Goal: Task Accomplishment & Management: Complete application form

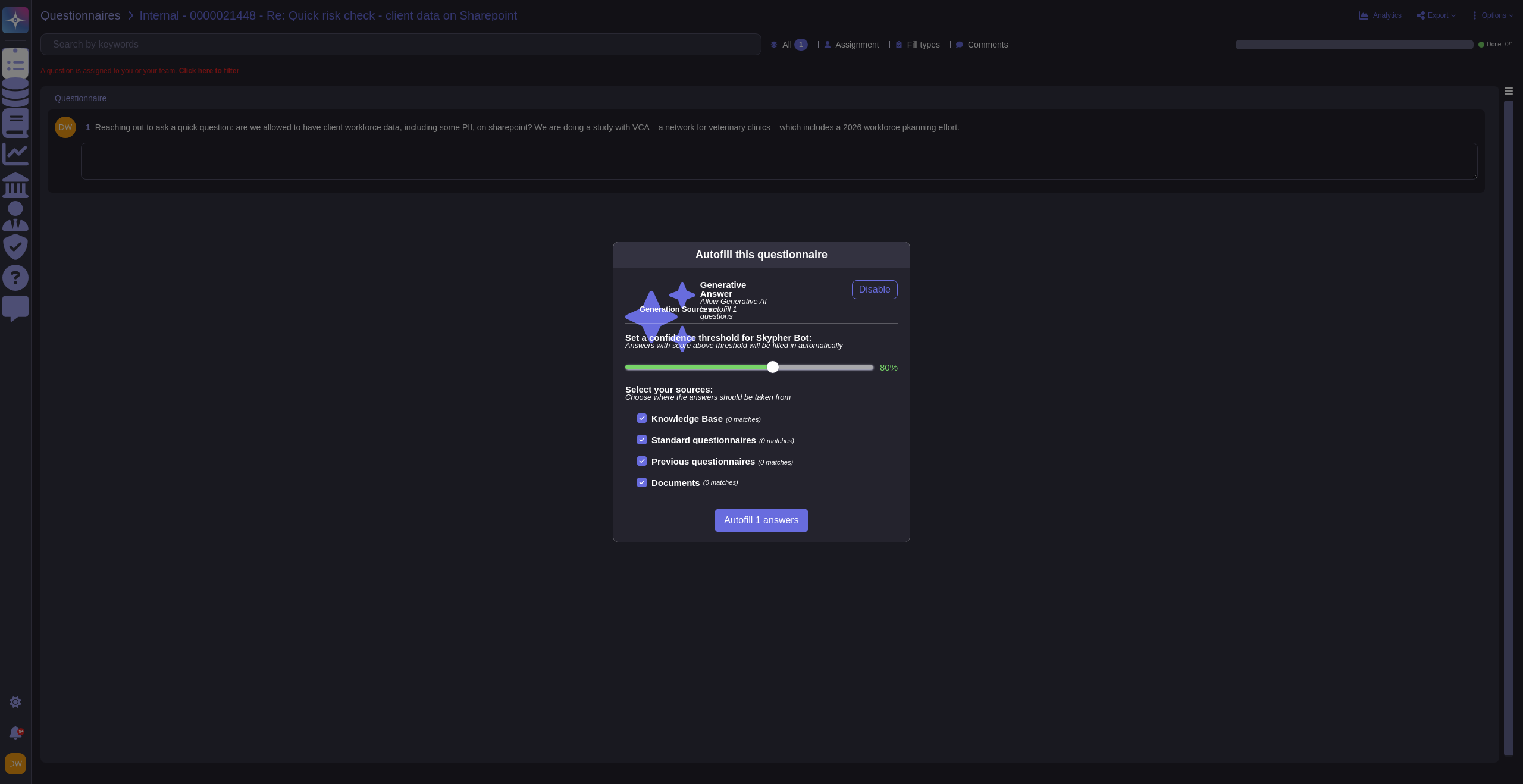
drag, startPoint x: 420, startPoint y: 225, endPoint x: 432, endPoint y: 220, distance: 13.0
click at [421, 225] on div "Autofill this questionnaire Generative Answer Allow Generative AI to autofill 1…" at bounding box center [762, 392] width 1523 height 784
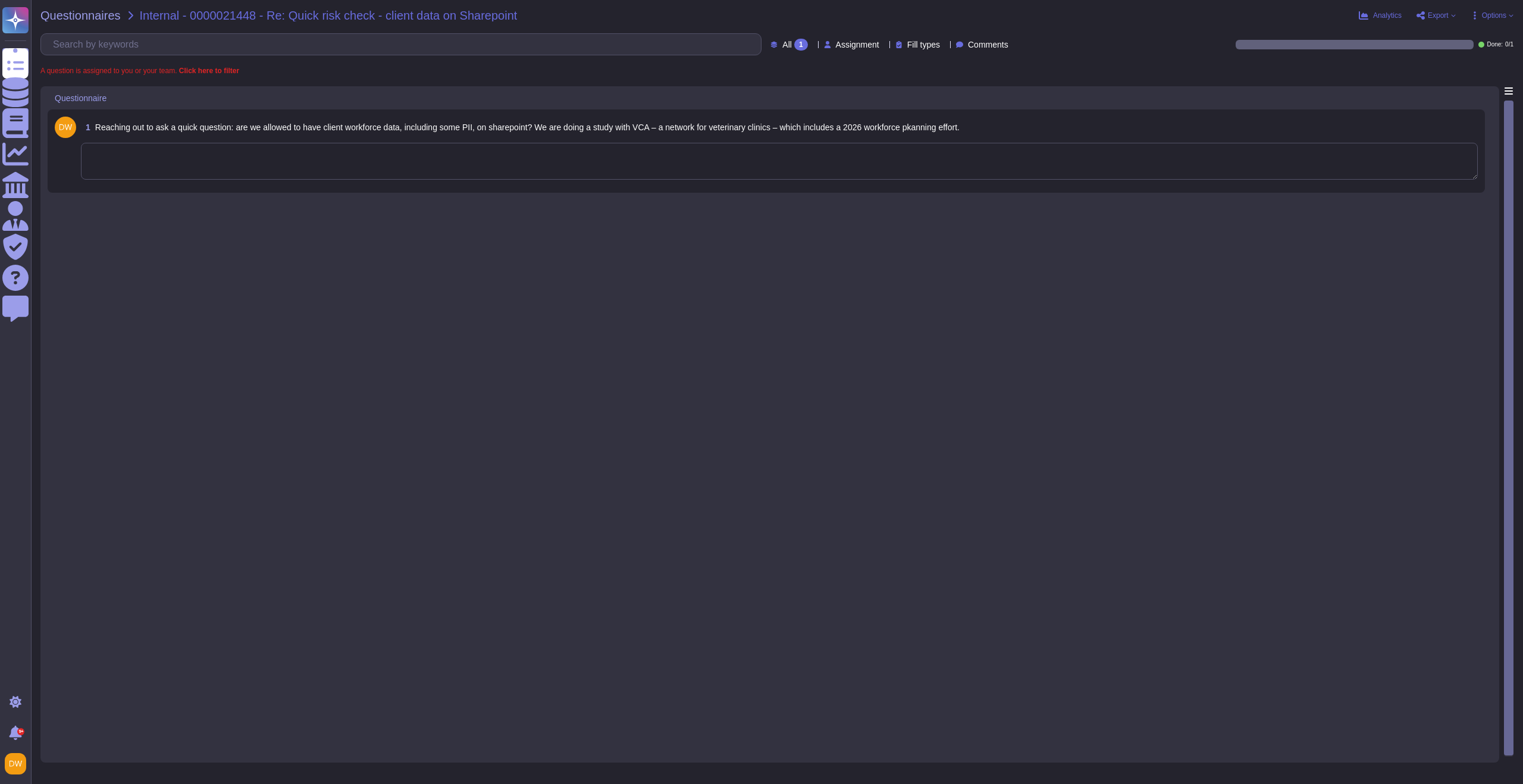
click at [809, 166] on textarea at bounding box center [779, 161] width 1397 height 37
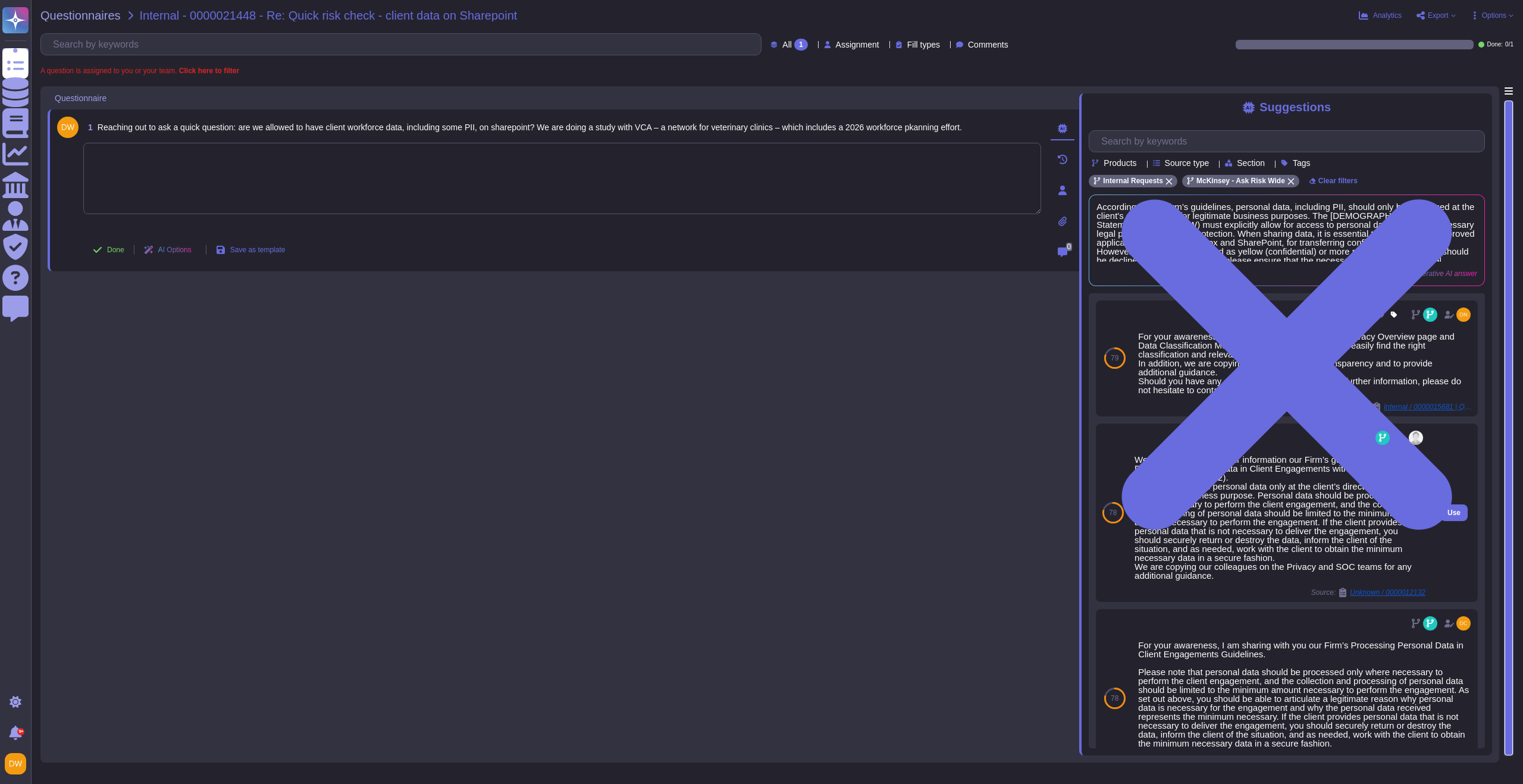
scroll to position [16, 0]
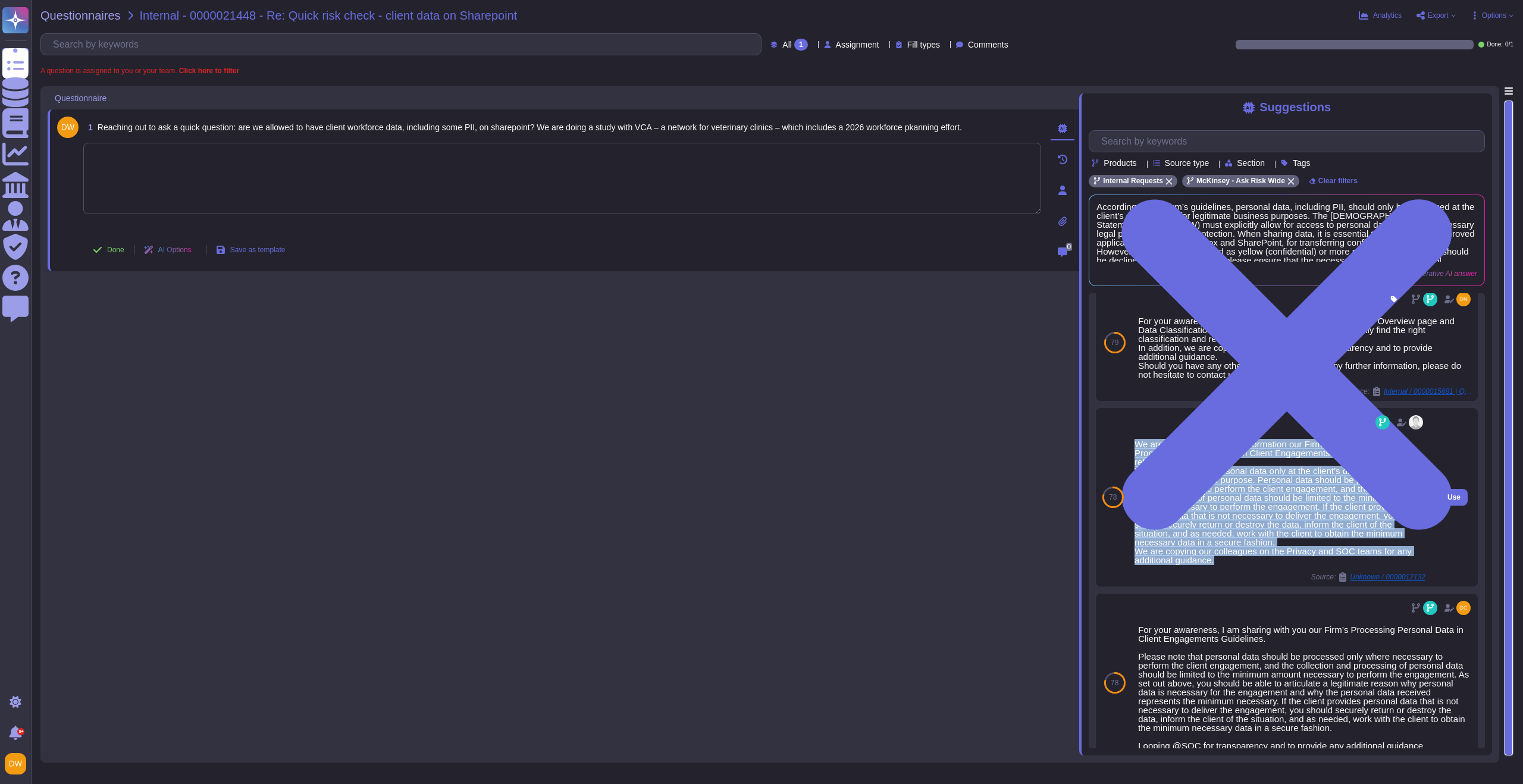
drag, startPoint x: 1136, startPoint y: 443, endPoint x: 1278, endPoint y: 566, distance: 187.9
click at [1278, 566] on div "We are forwarding for your information our Firm’s guidelines for Processing Per…" at bounding box center [1280, 498] width 291 height 169
copy div "We are forwarding for your information our Firm’s guidelines for Processing Per…"
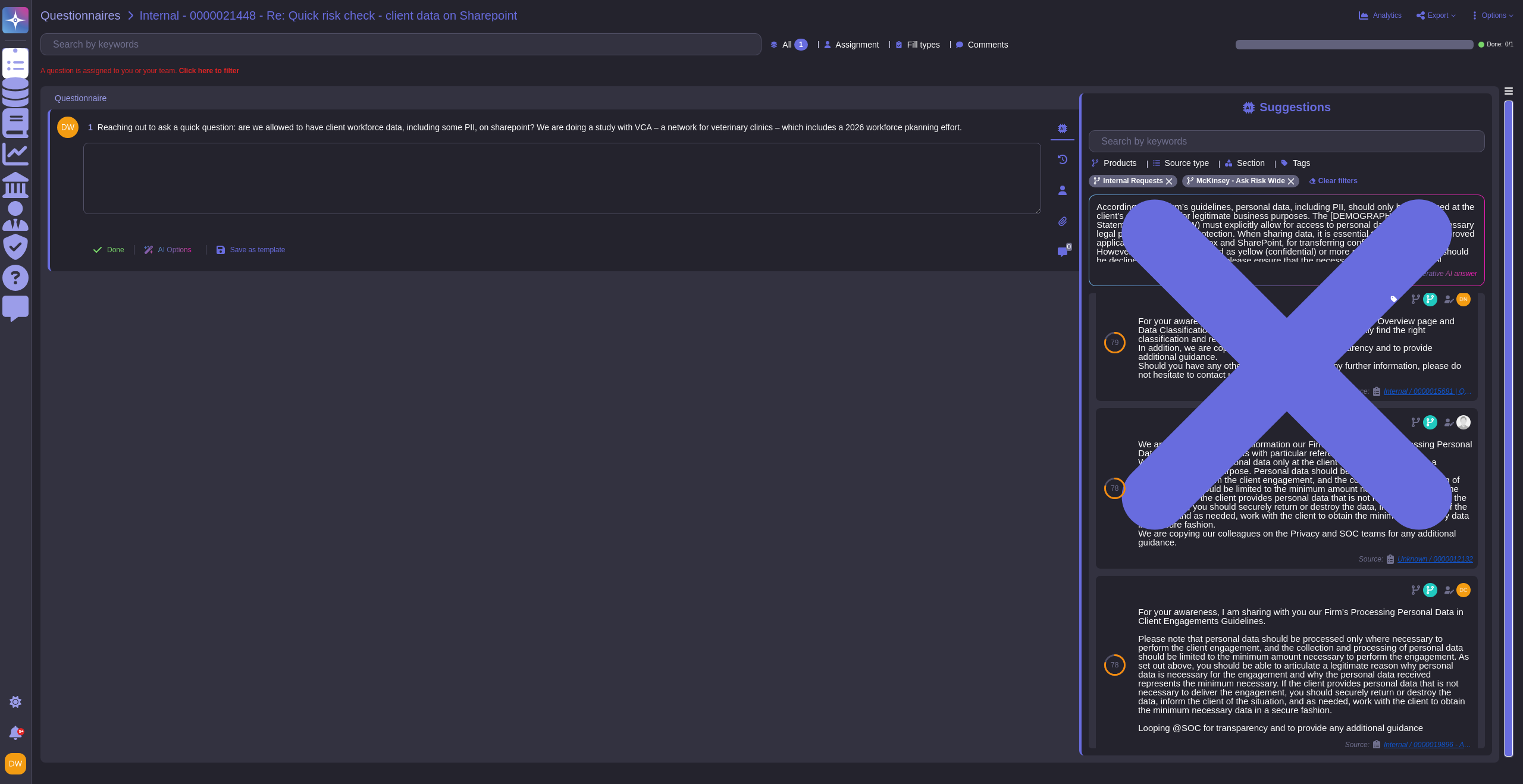
click at [413, 196] on textarea at bounding box center [562, 178] width 958 height 71
click at [326, 181] on textarea at bounding box center [562, 178] width 958 height 71
paste textarea "For your awareness, I’m sharing with you our Firm’s guidelines for Processing P…"
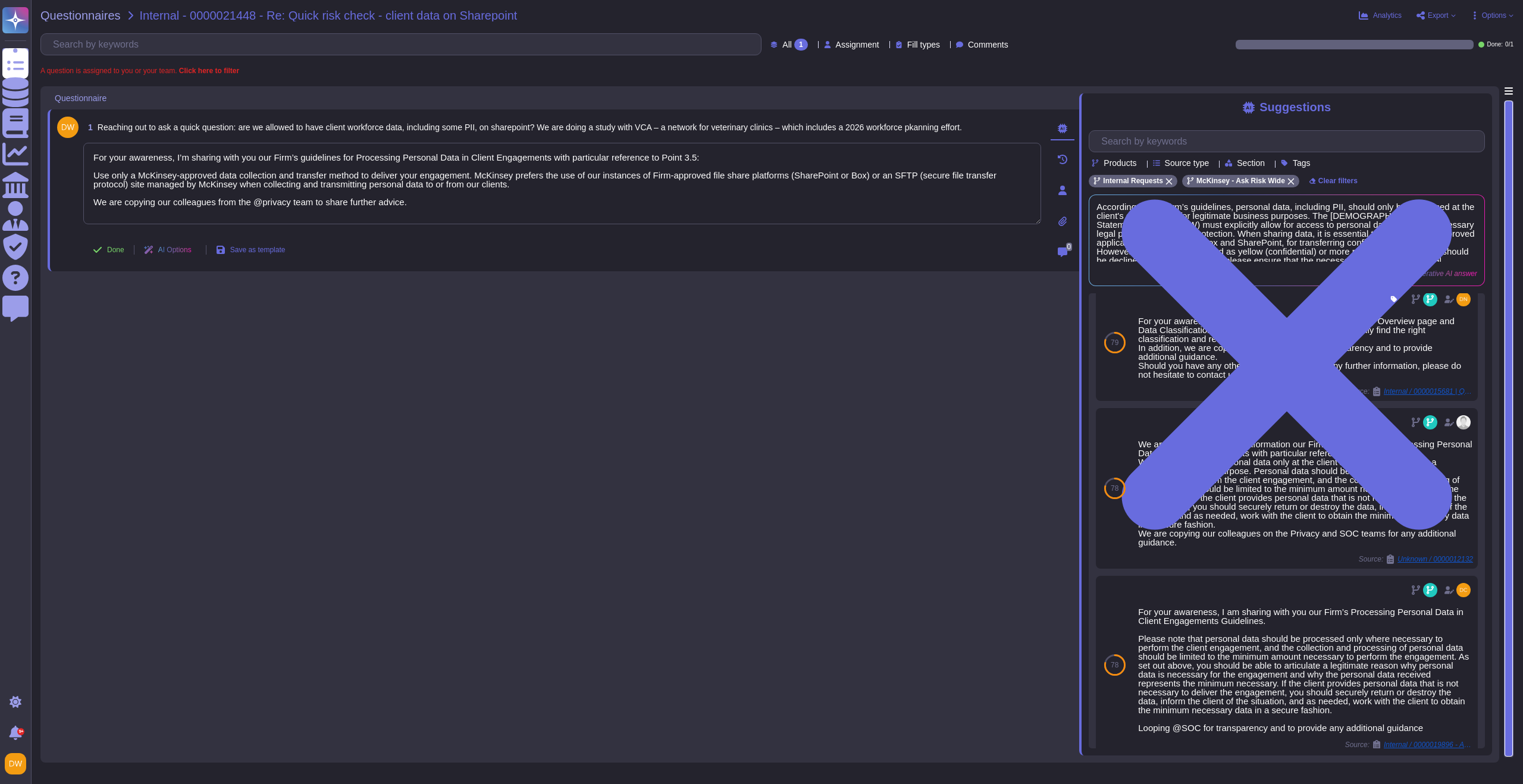
click at [112, 247] on span "Done" at bounding box center [116, 250] width 17 height 7
type textarea "For your awareness, I’m sharing with you our Firm’s guidelines for Processing P…"
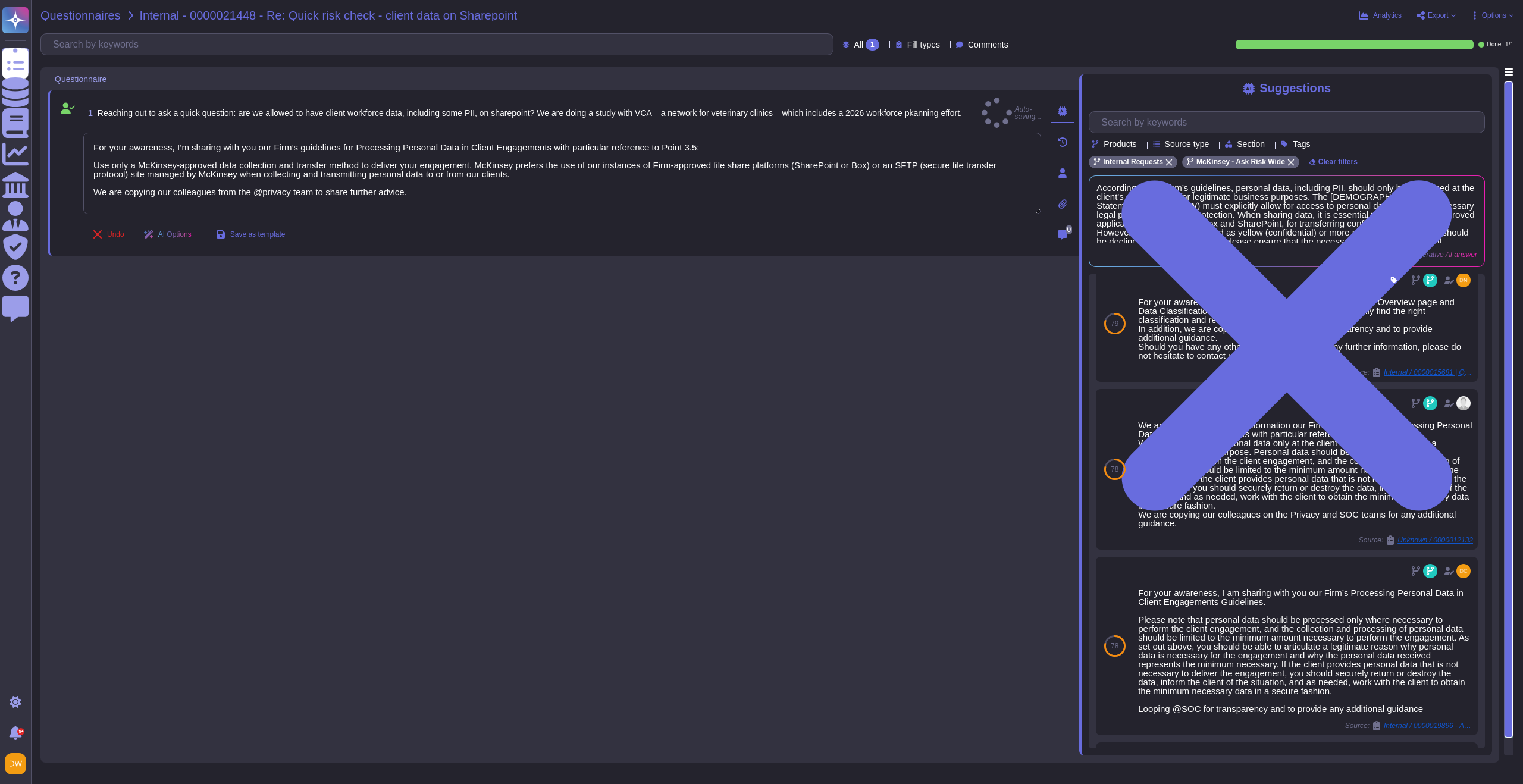
click at [68, 16] on span "Questionnaires" at bounding box center [80, 16] width 80 height 12
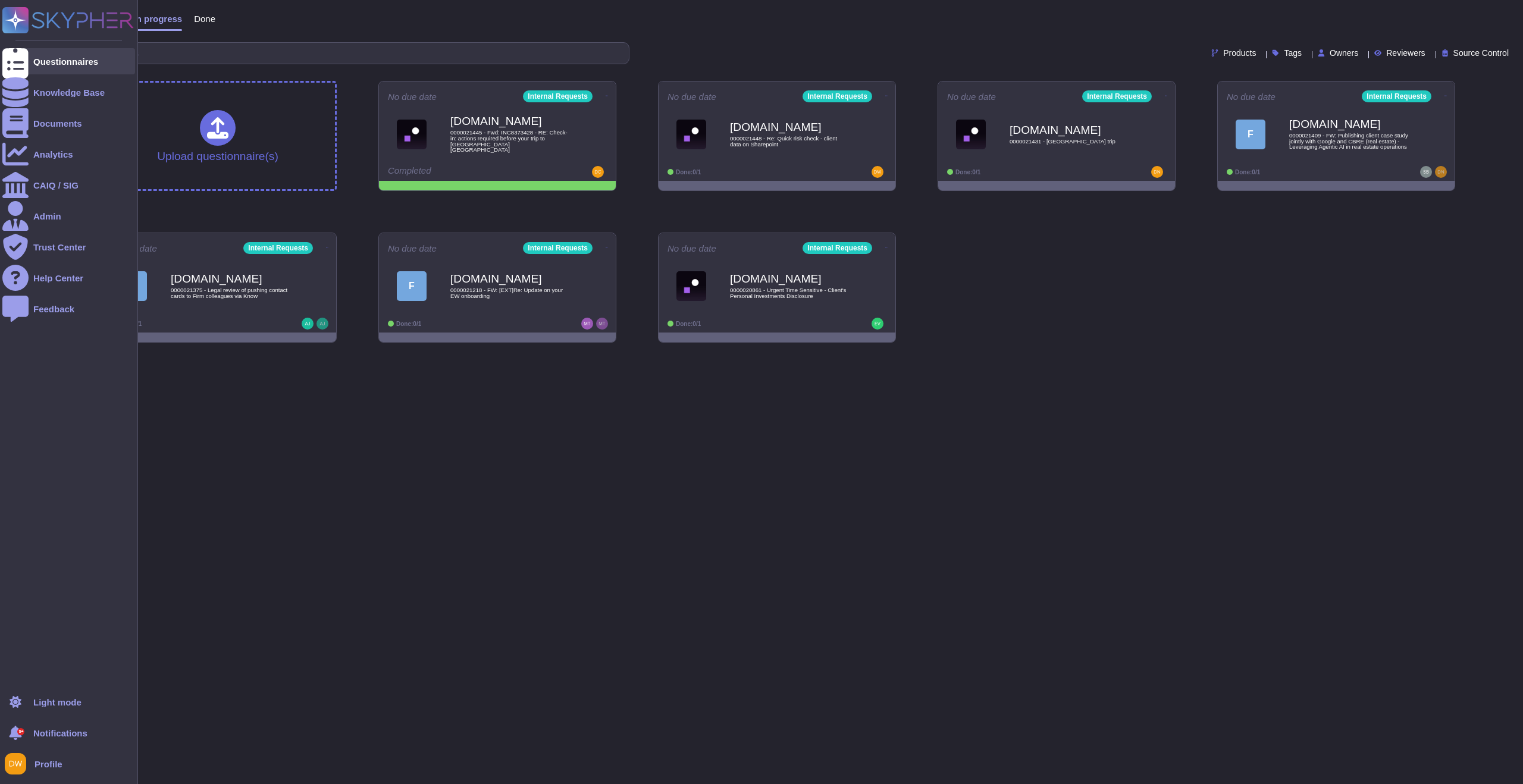
click at [43, 68] on div "Questionnaires" at bounding box center [68, 61] width 133 height 26
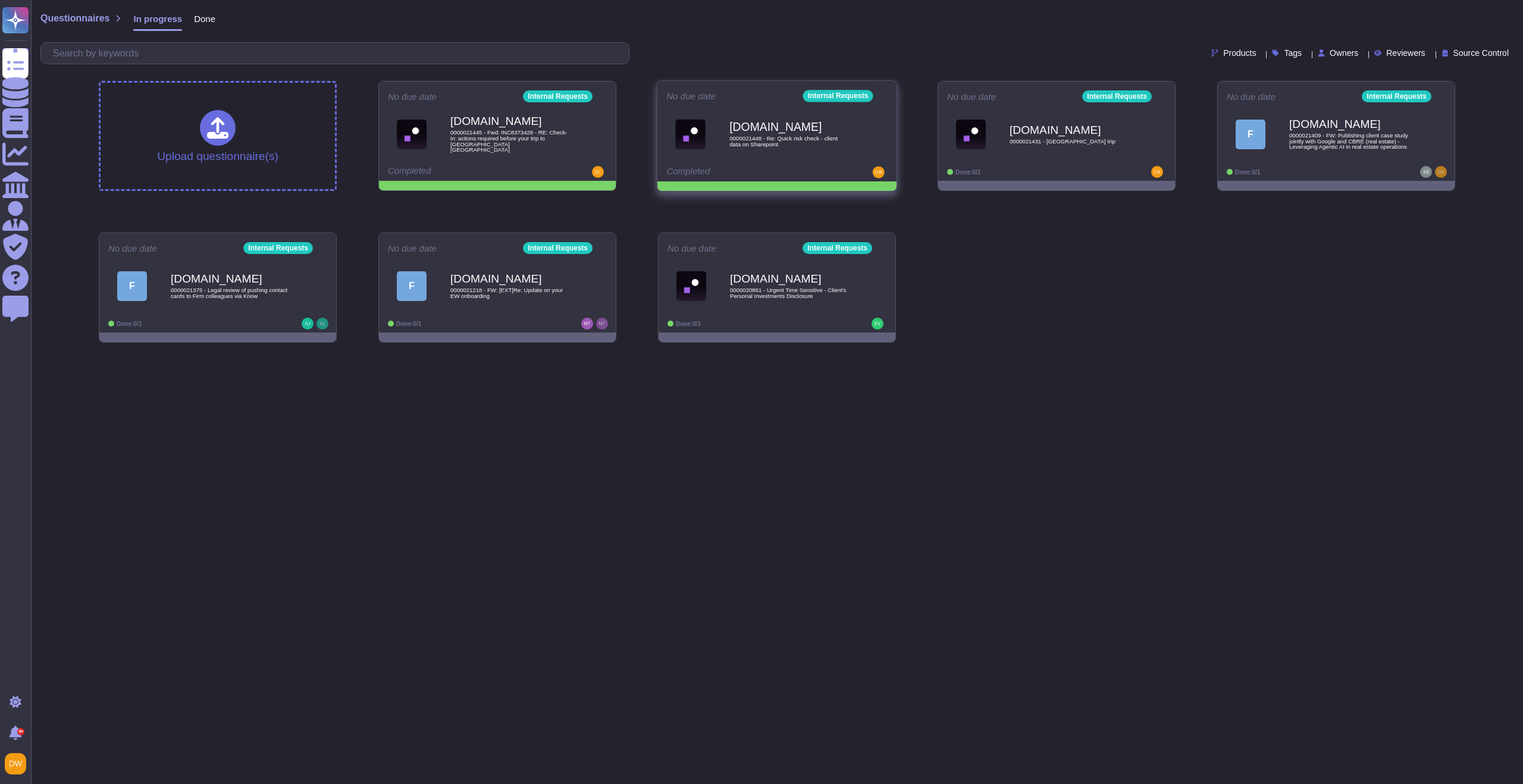
click at [608, 94] on icon at bounding box center [606, 96] width 2 height 3
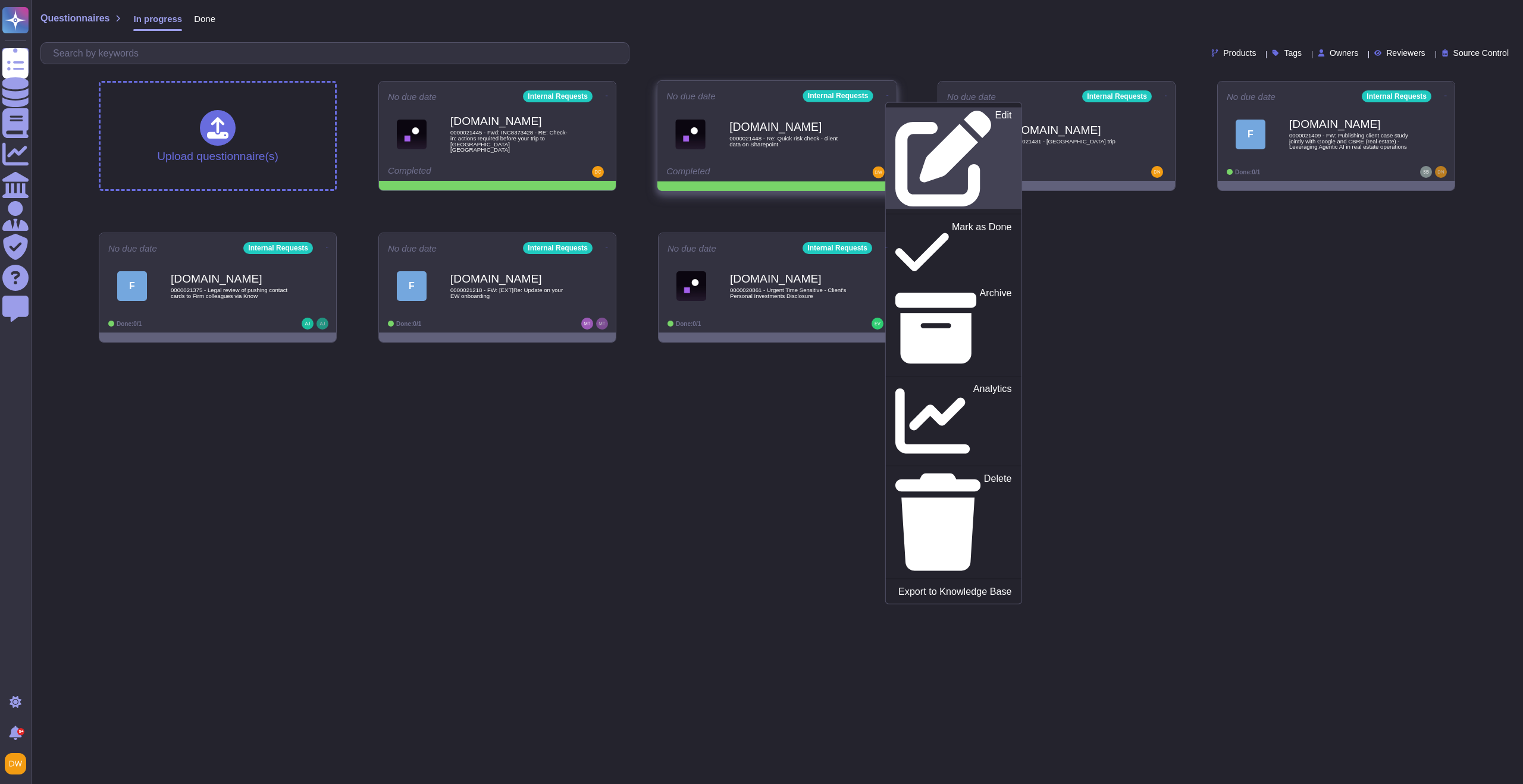
click at [886, 109] on link "Edit" at bounding box center [953, 159] width 135 height 102
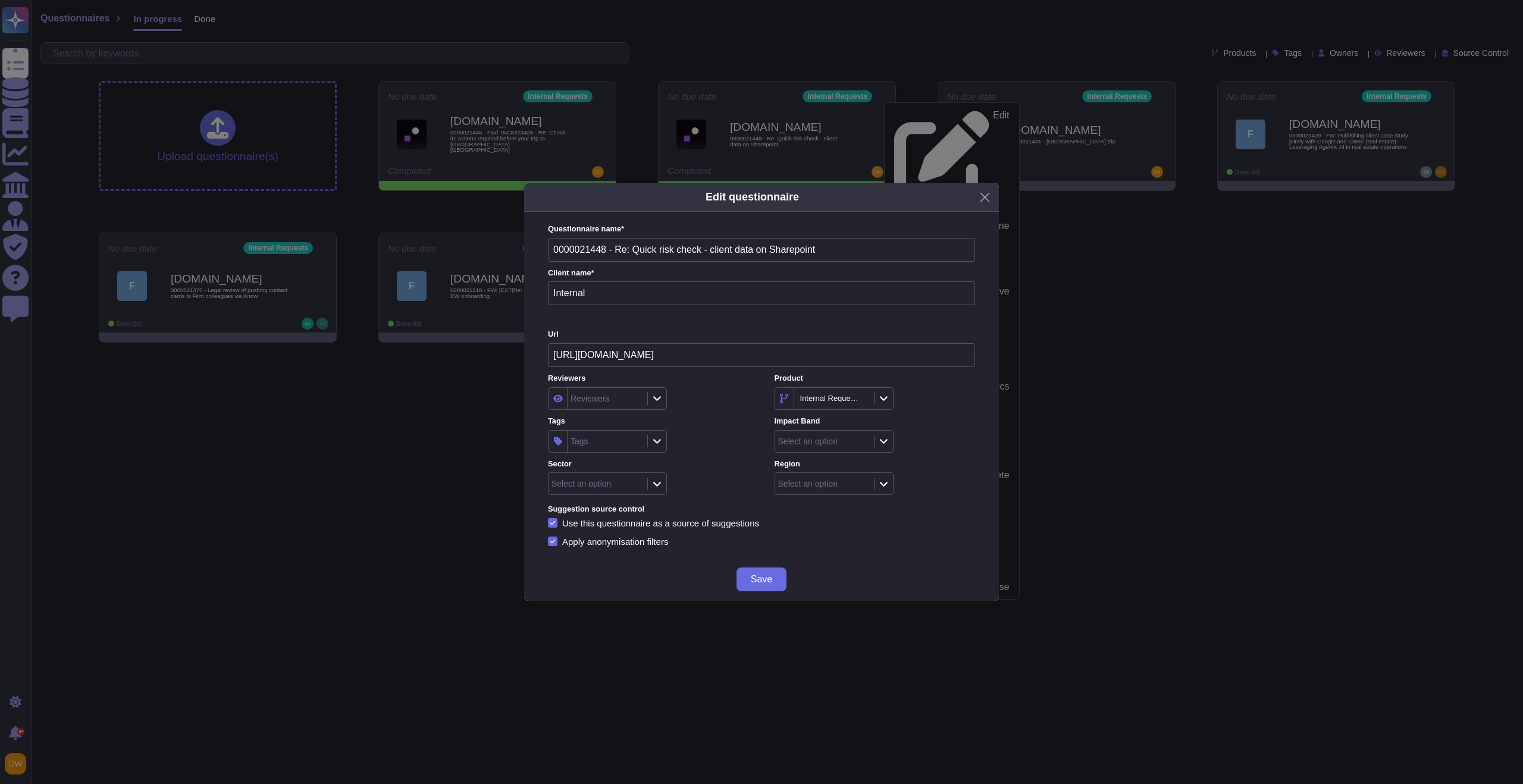
click at [884, 439] on icon at bounding box center [883, 441] width 9 height 10
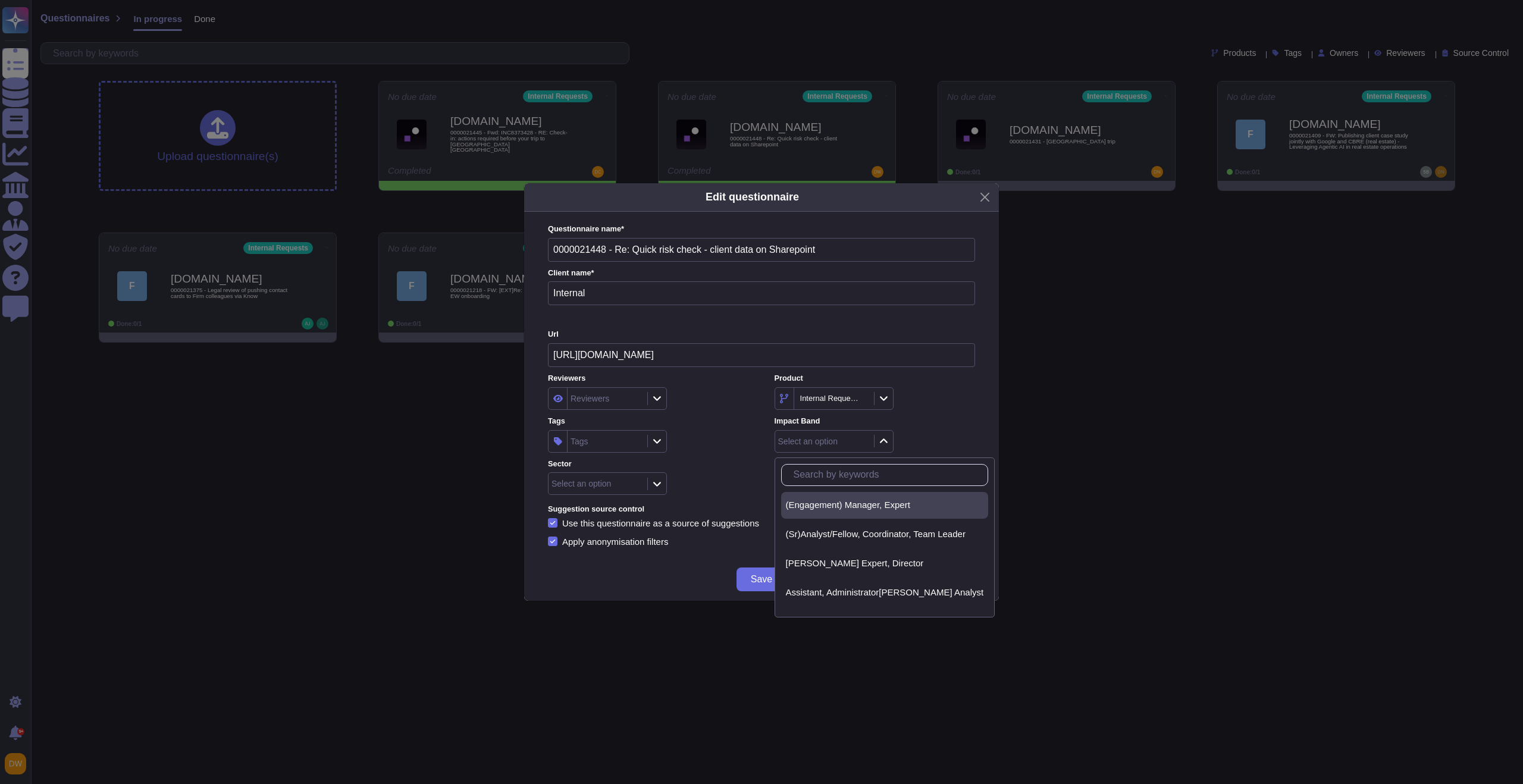
click at [867, 507] on span "(Engagement) Manager, Expert" at bounding box center [848, 505] width 124 height 11
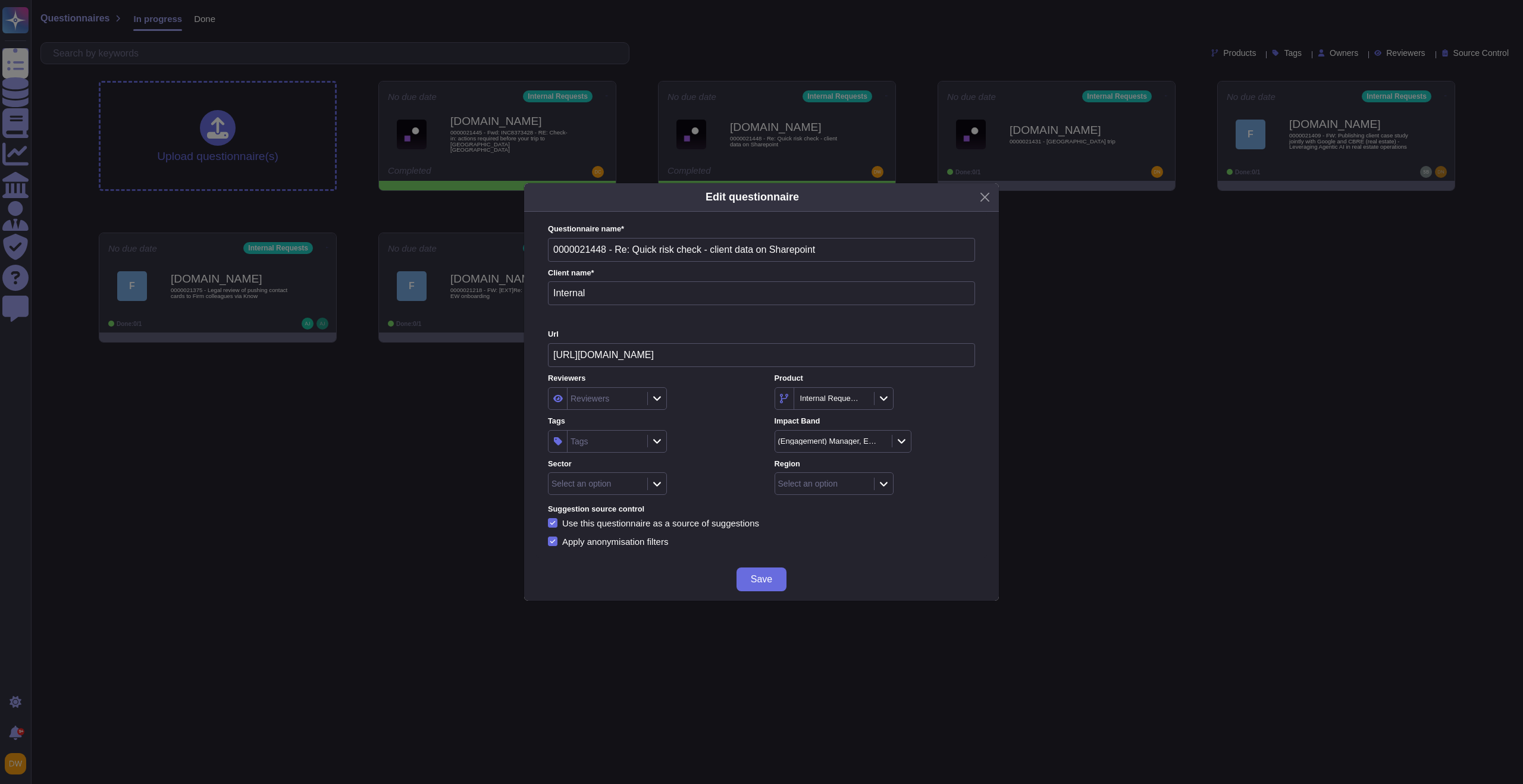
drag, startPoint x: 890, startPoint y: 488, endPoint x: 881, endPoint y: 494, distance: 10.8
click at [890, 488] on div at bounding box center [883, 484] width 19 height 13
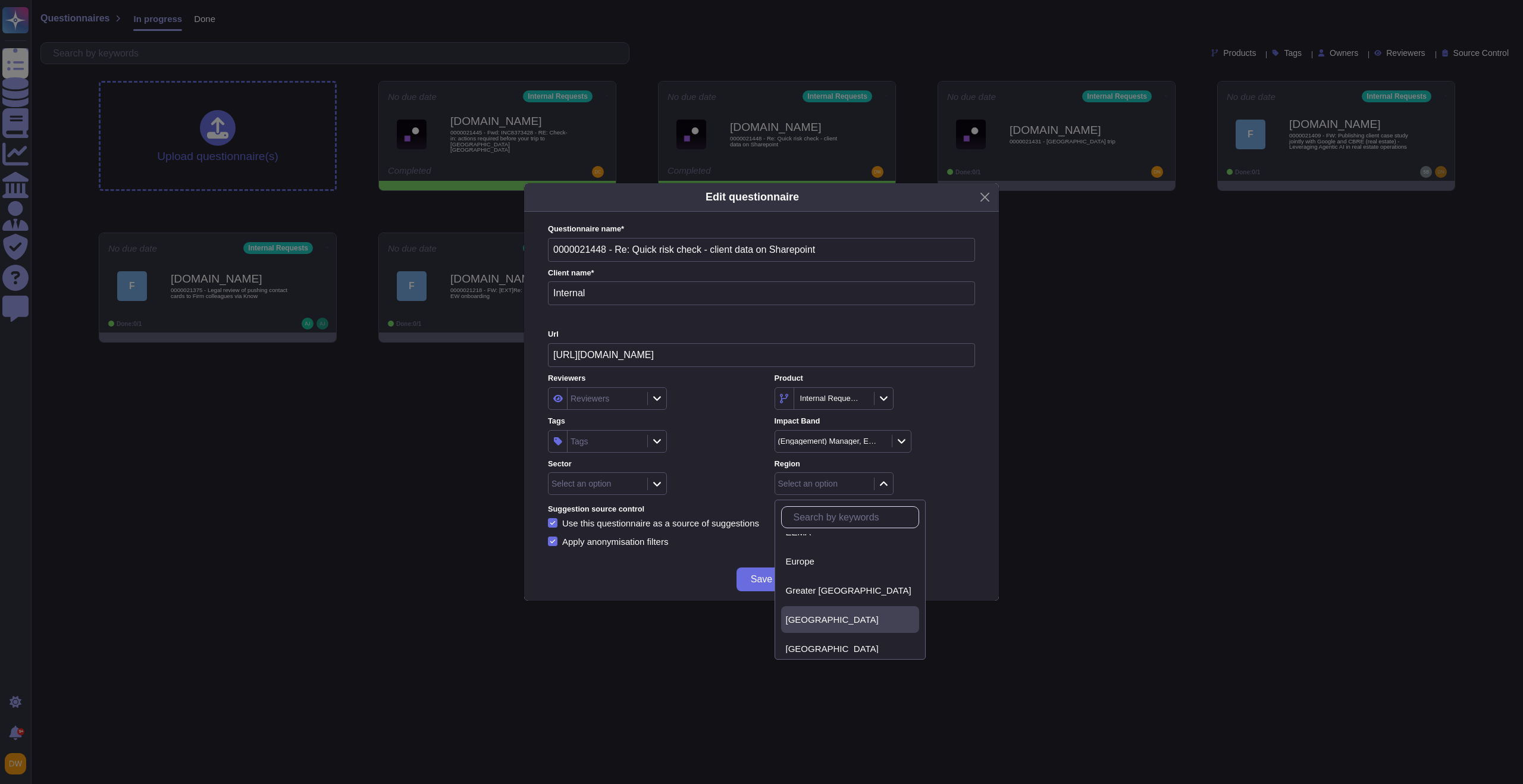
scroll to position [54, 0]
click at [813, 639] on span "[GEOGRAPHIC_DATA]" at bounding box center [833, 639] width 93 height 11
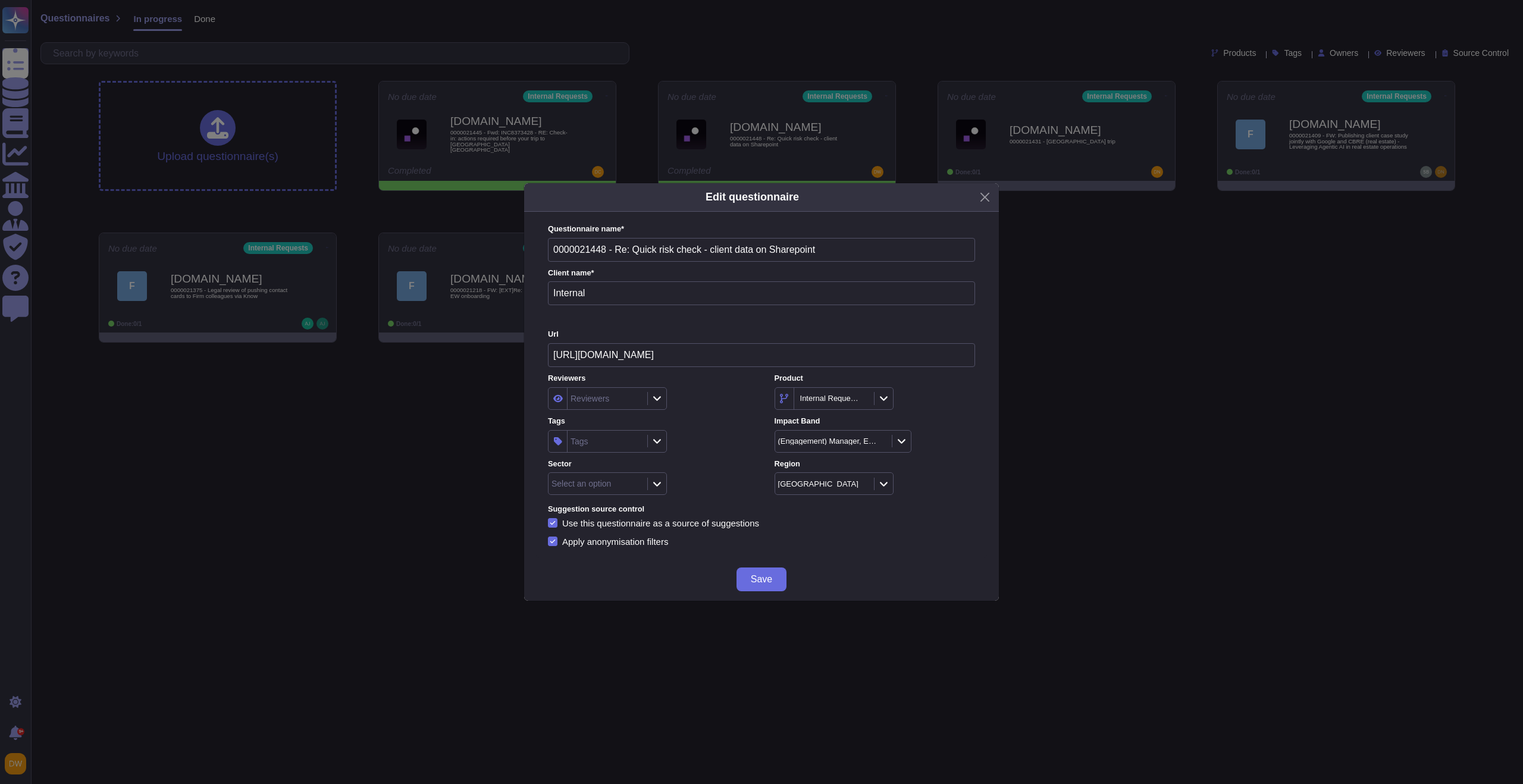
click at [600, 427] on div "Tags Tags" at bounding box center [648, 434] width 200 height 37
click at [600, 434] on div "Tags" at bounding box center [606, 441] width 77 height 21
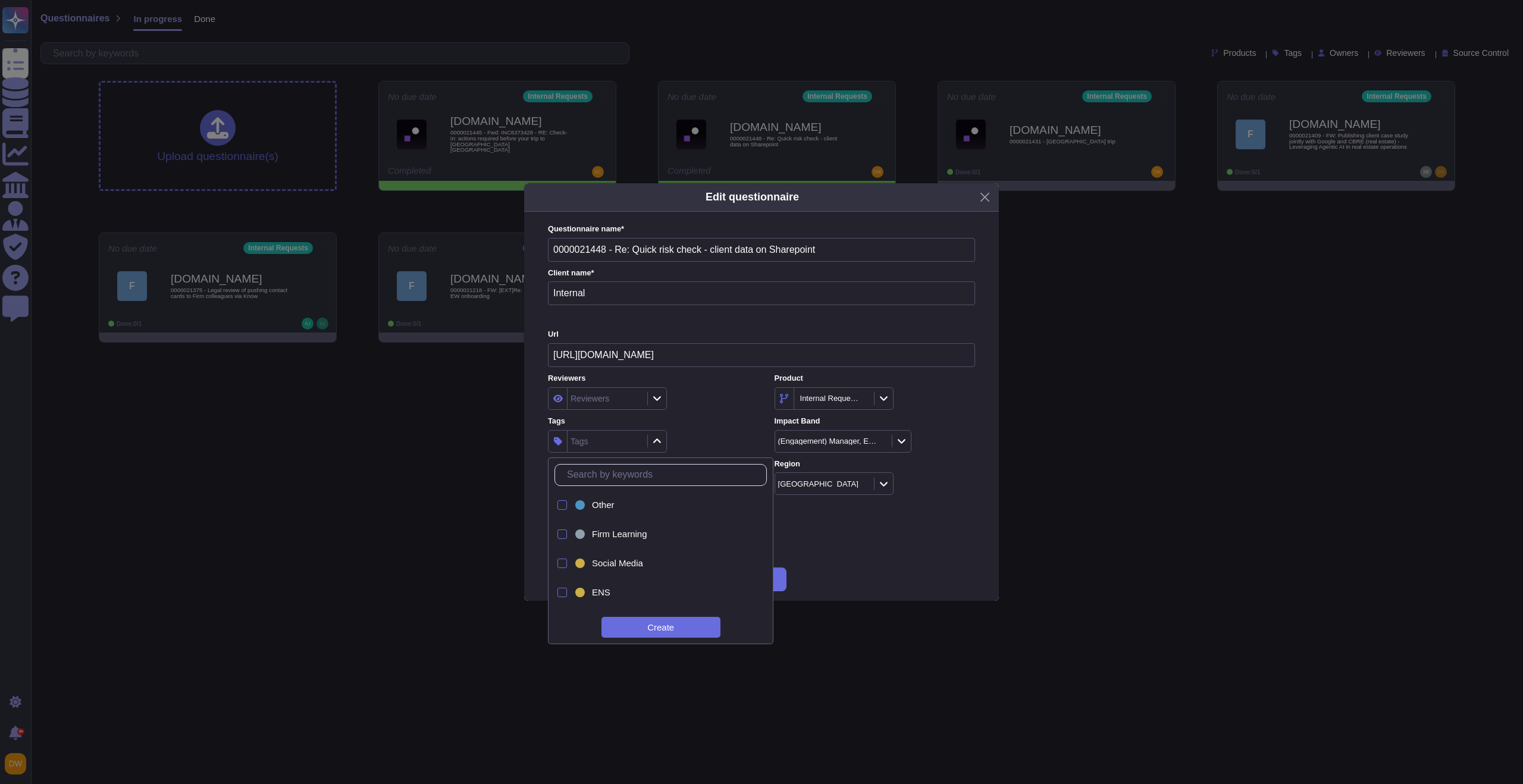
click at [601, 441] on div "Tags" at bounding box center [606, 441] width 77 height 21
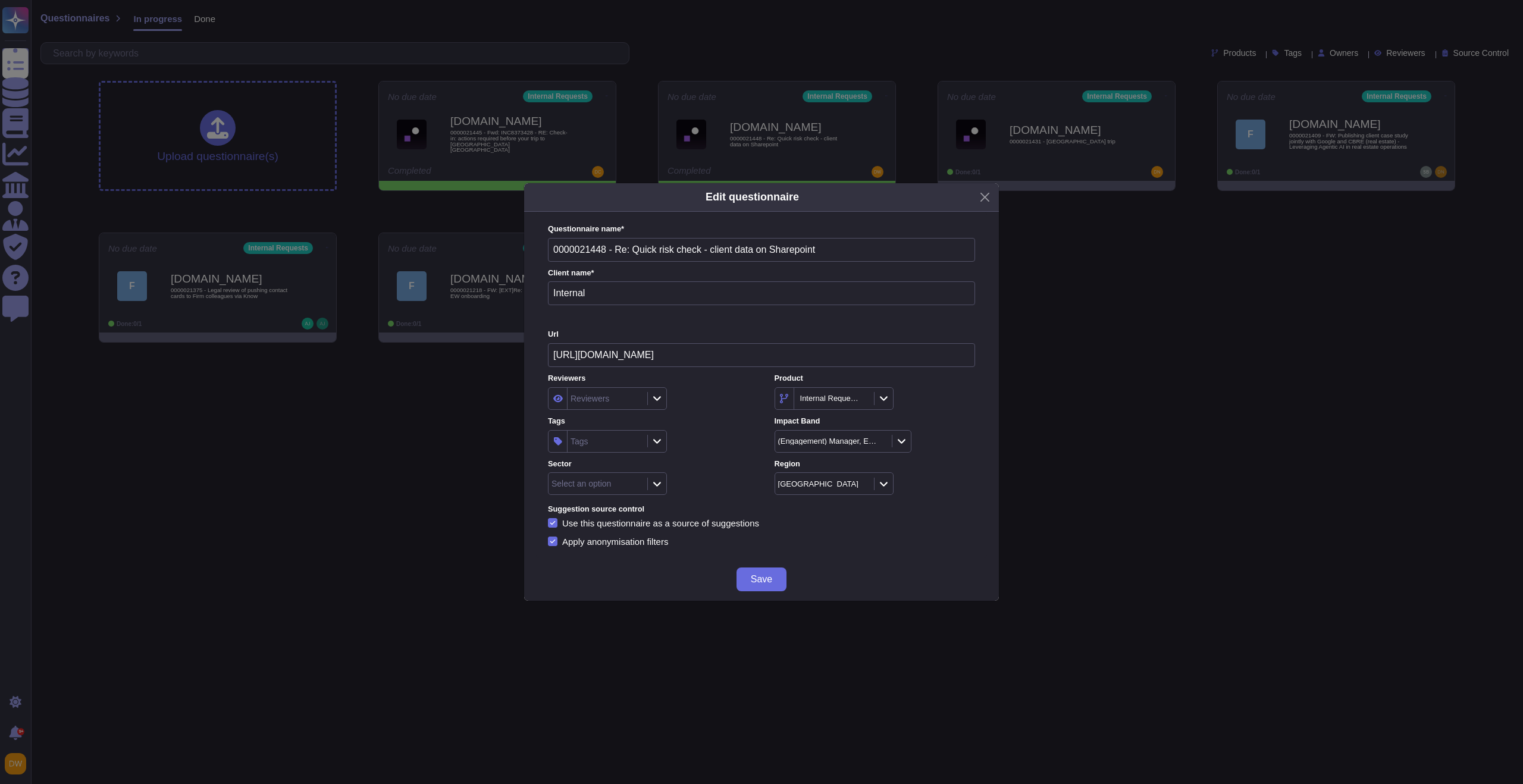
click at [626, 420] on label "Tags" at bounding box center [648, 421] width 200 height 8
click at [623, 443] on div "Tags" at bounding box center [606, 441] width 77 height 21
type input "pri"
click at [642, 508] on span "E&C Data Privacy" at bounding box center [628, 505] width 71 height 11
click at [709, 441] on div "E&C Data Privacy" at bounding box center [648, 441] width 200 height 23
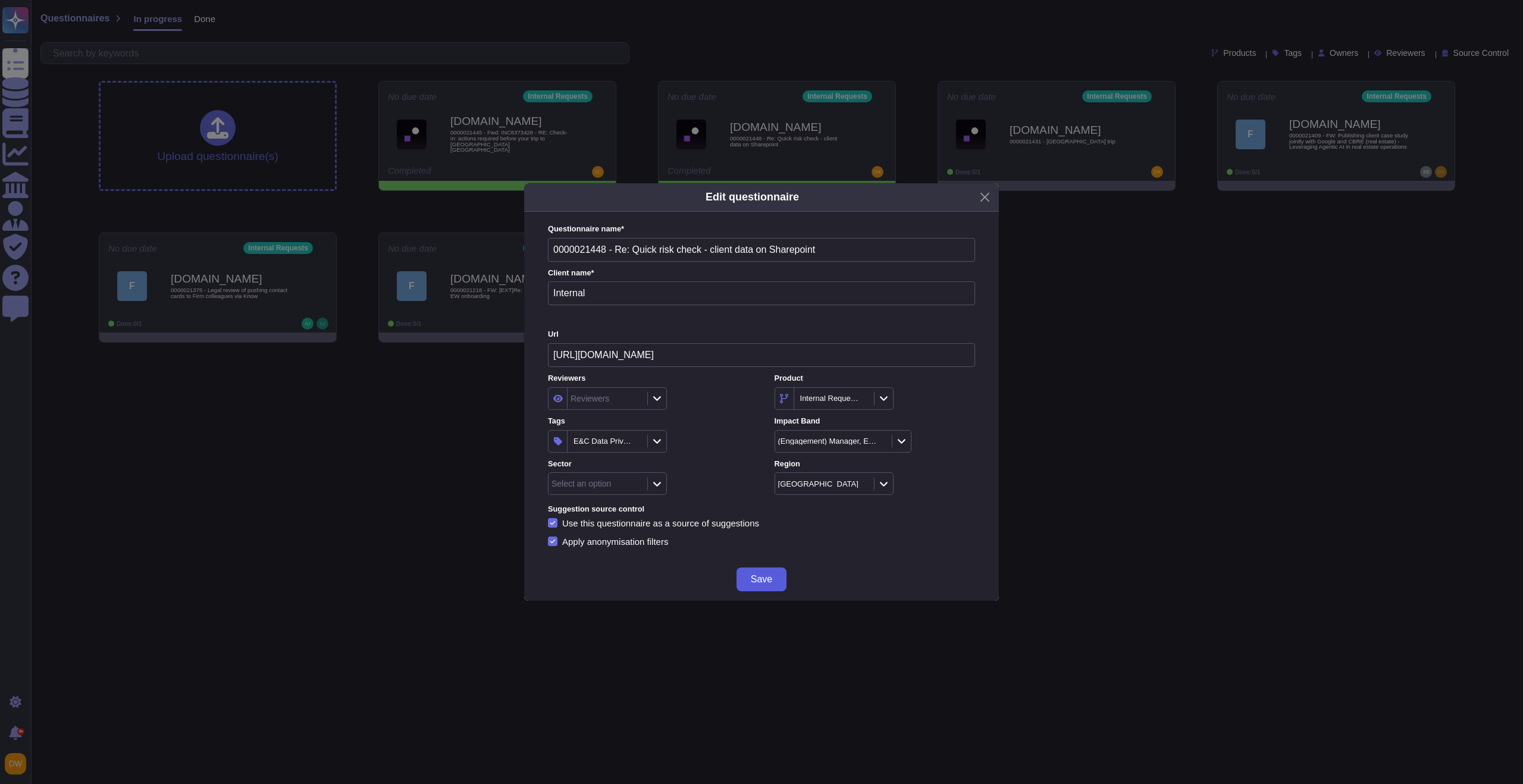
click at [767, 586] on button "Save" at bounding box center [762, 580] width 50 height 24
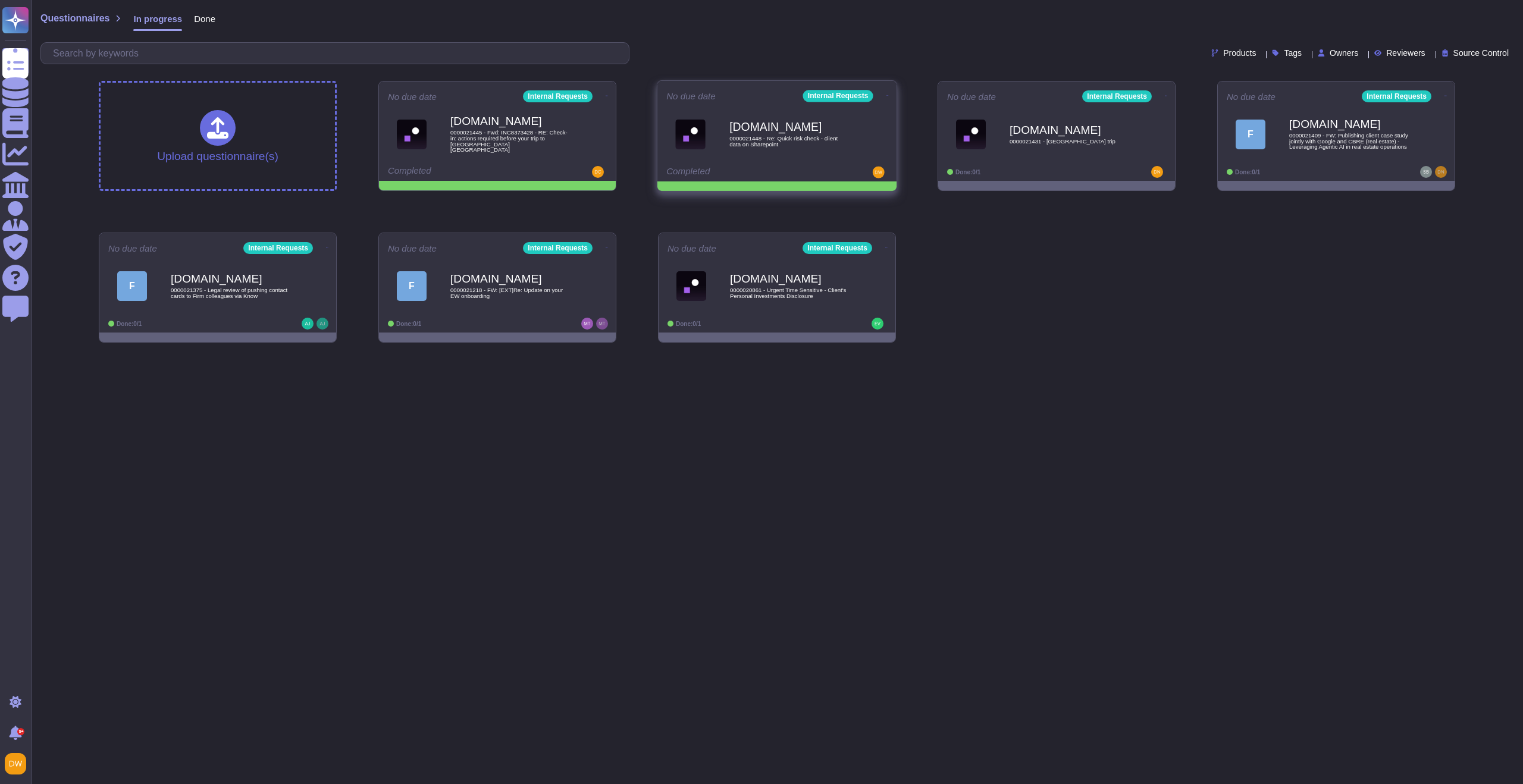
click at [607, 96] on div "Internal Requests" at bounding box center [565, 96] width 84 height 12
click at [608, 94] on icon at bounding box center [606, 96] width 2 height 3
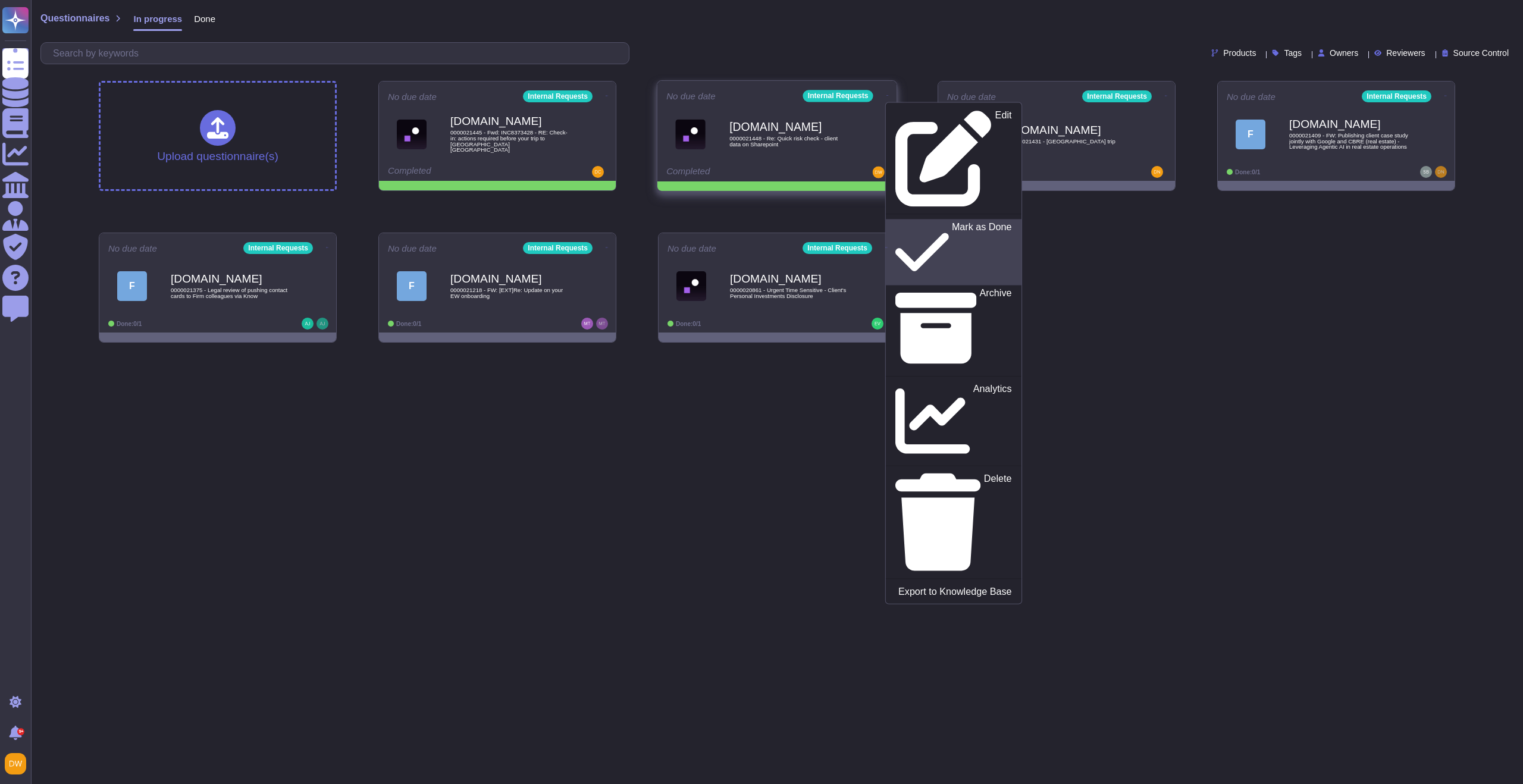
click at [952, 222] on p "Mark as Done" at bounding box center [981, 252] width 60 height 61
